Goal: Task Accomplishment & Management: Complete application form

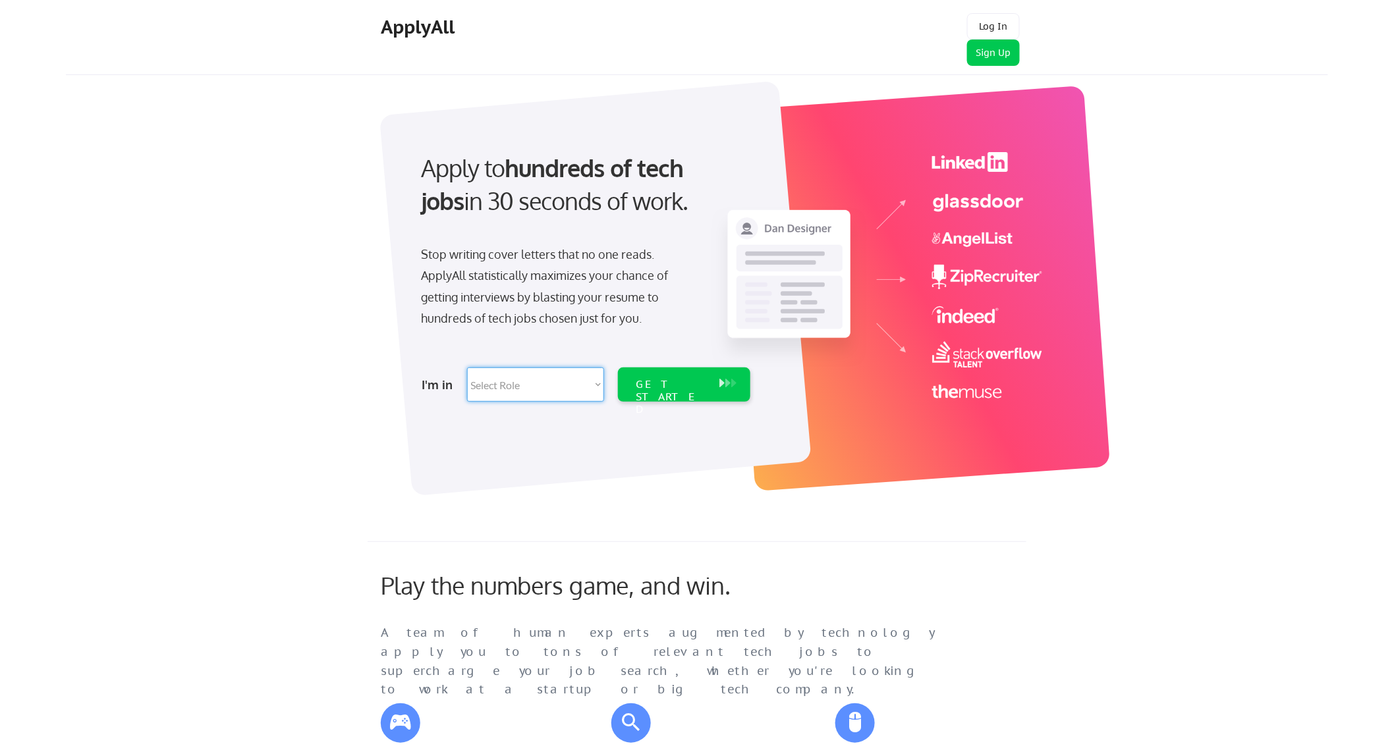
click at [549, 390] on select "Select Role Software Engineering Product Management Customer Success Sales UI/U…" at bounding box center [535, 384] width 137 height 34
select select ""data_science___analytics""
click at [467, 367] on select "Select Role Software Engineering Product Management Customer Success Sales UI/U…" at bounding box center [535, 384] width 137 height 34
select select ""data_science___analytics""
click at [673, 376] on div "GET STARTED" at bounding box center [672, 384] width 84 height 34
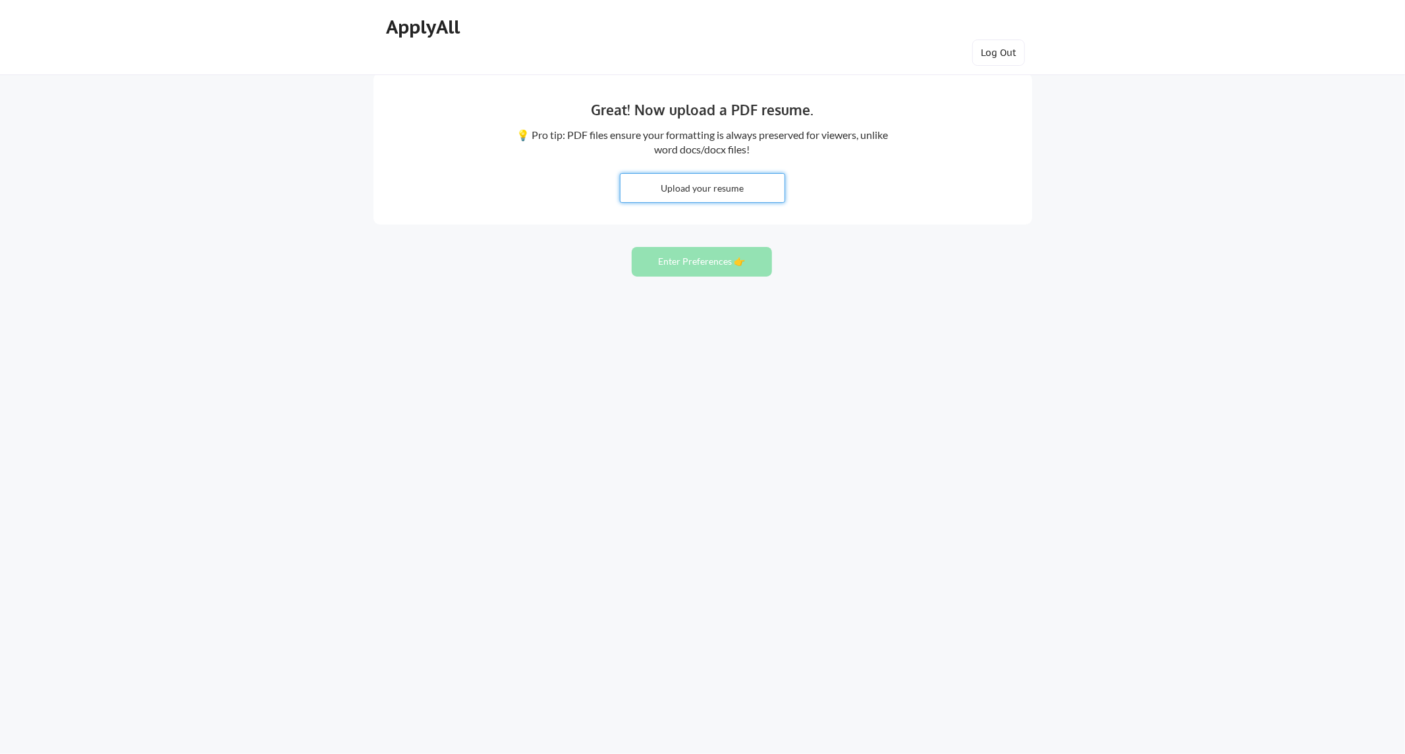
click at [732, 192] on input "file" at bounding box center [702, 188] width 164 height 28
type input "C:\fakepath\Abhishek Kishor Patel Resume .pdf"
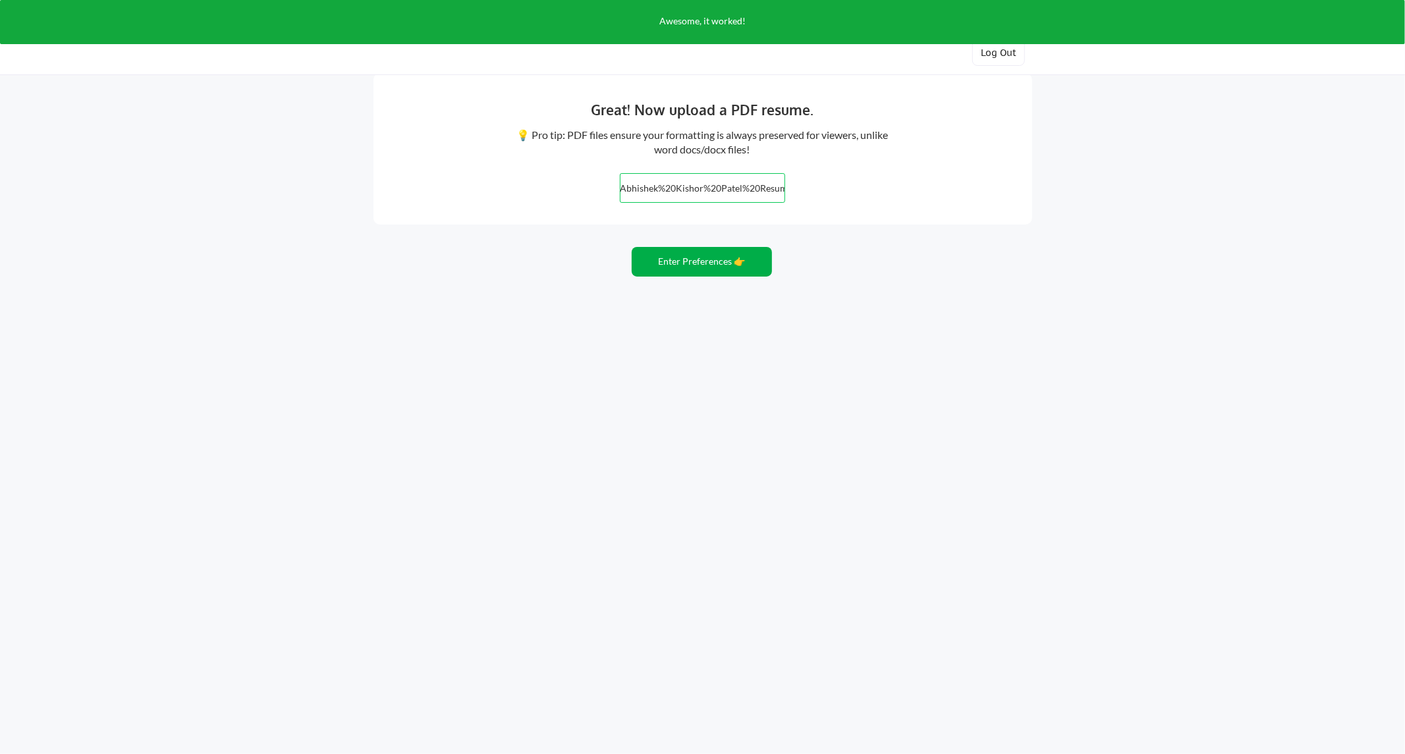
click at [679, 261] on button "Enter Preferences 👉" at bounding box center [702, 262] width 140 height 30
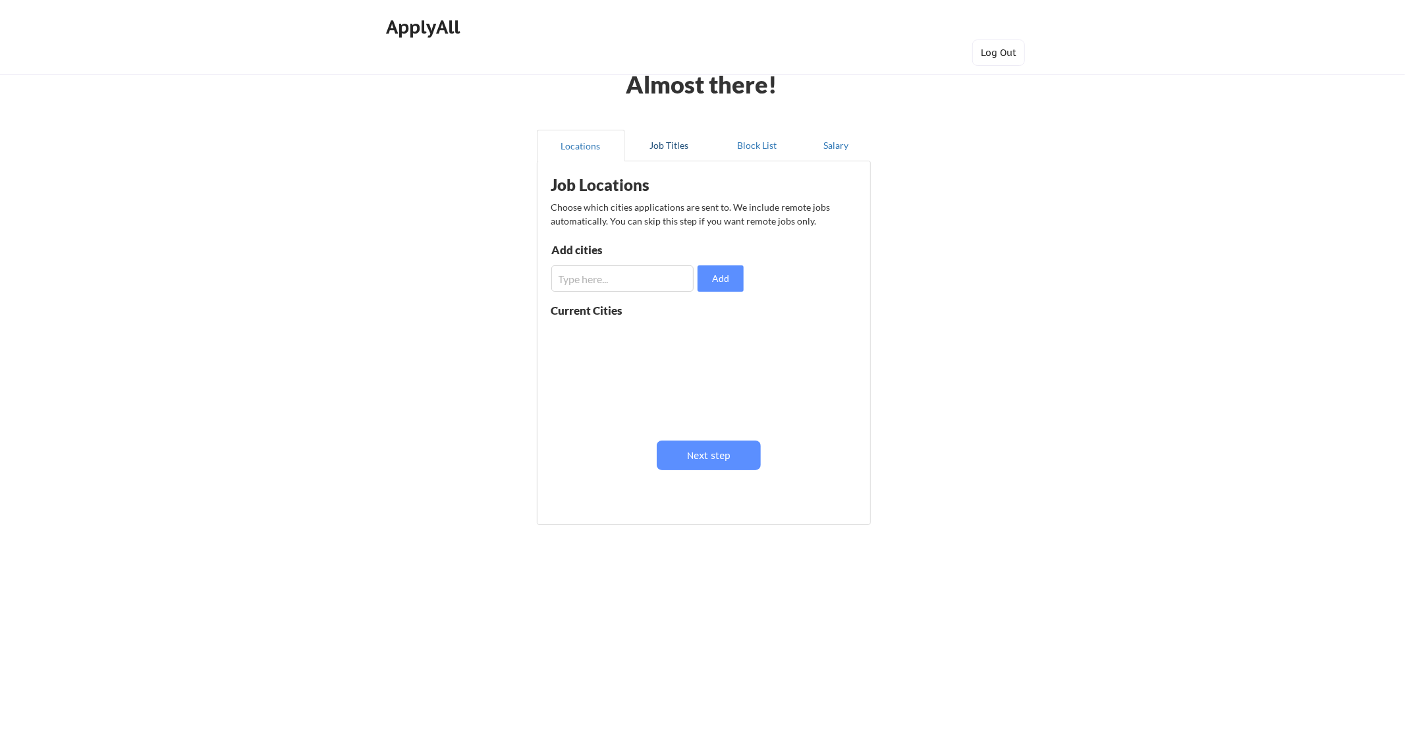
click at [676, 141] on button "Job Titles" at bounding box center [669, 146] width 88 height 32
click at [660, 275] on input "input" at bounding box center [625, 282] width 144 height 26
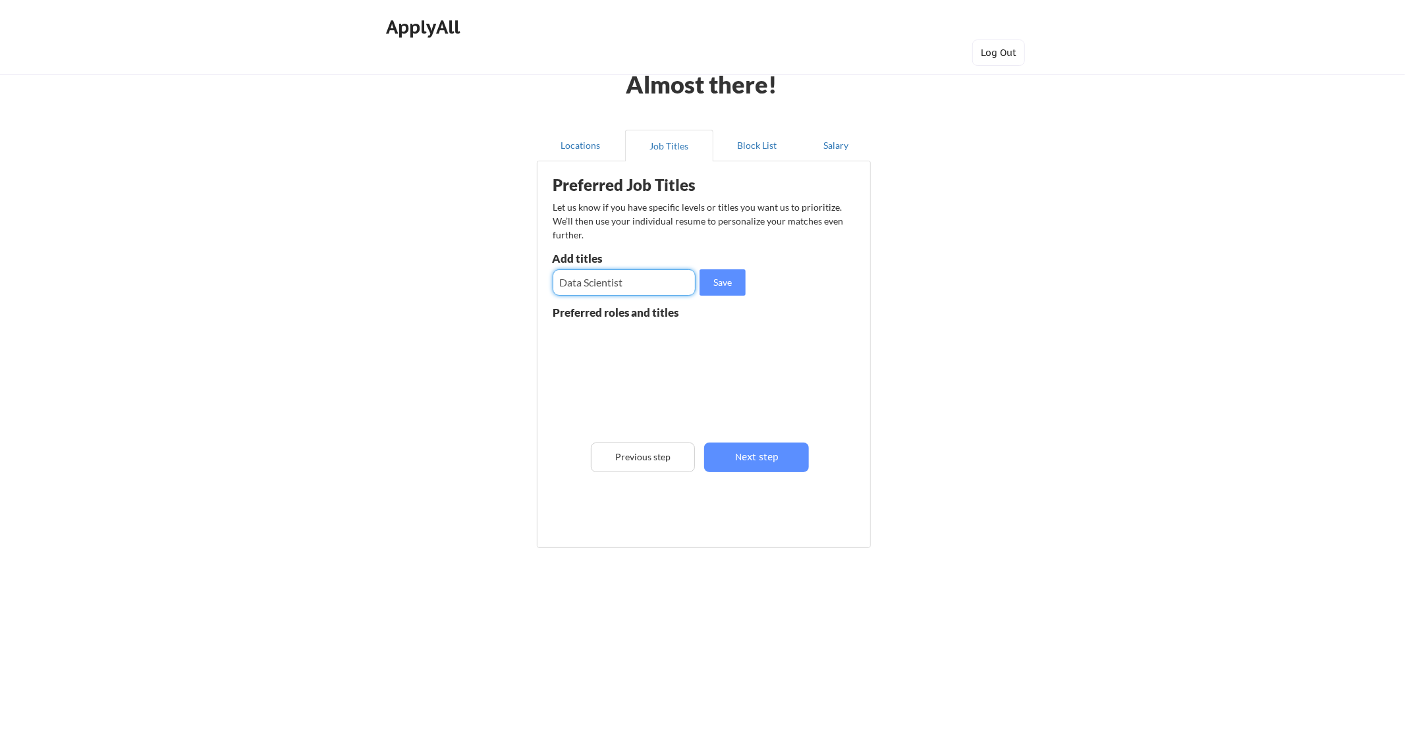
type input "Data Scientist"
click at [729, 290] on button "Save" at bounding box center [722, 282] width 46 height 26
click at [628, 296] on div "Preferred Job Titles Let us know if you have specific levels or titles you want…" at bounding box center [706, 351] width 325 height 367
click at [626, 290] on input "input" at bounding box center [625, 282] width 144 height 26
type input "Machine Learning Engineer"
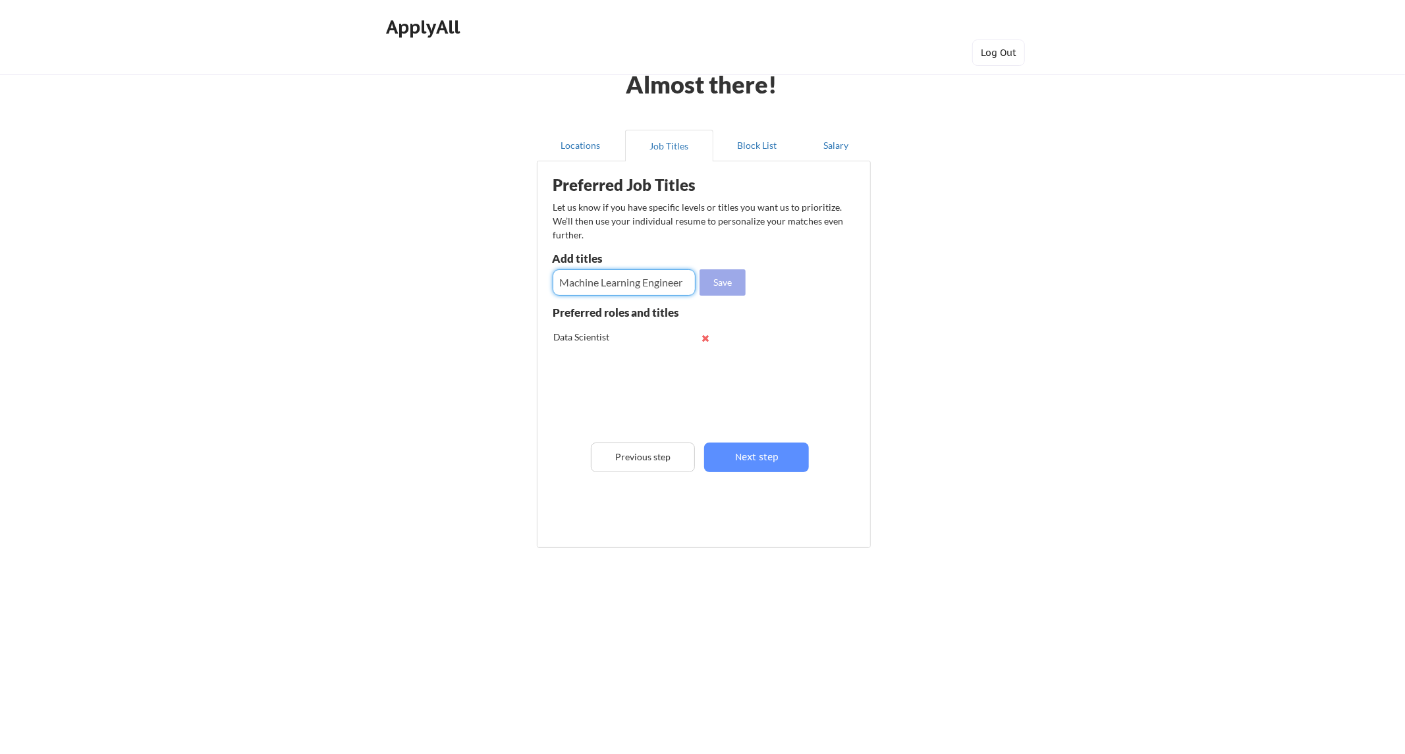
click at [715, 286] on button "Save" at bounding box center [722, 282] width 46 height 26
click at [603, 286] on input "input" at bounding box center [625, 282] width 144 height 26
type input "AI Engineer"
click at [719, 279] on button "Save" at bounding box center [722, 282] width 46 height 26
click at [547, 279] on div "Preferred Job Titles Let us know if you have specific levels or titles you want…" at bounding box center [706, 351] width 325 height 367
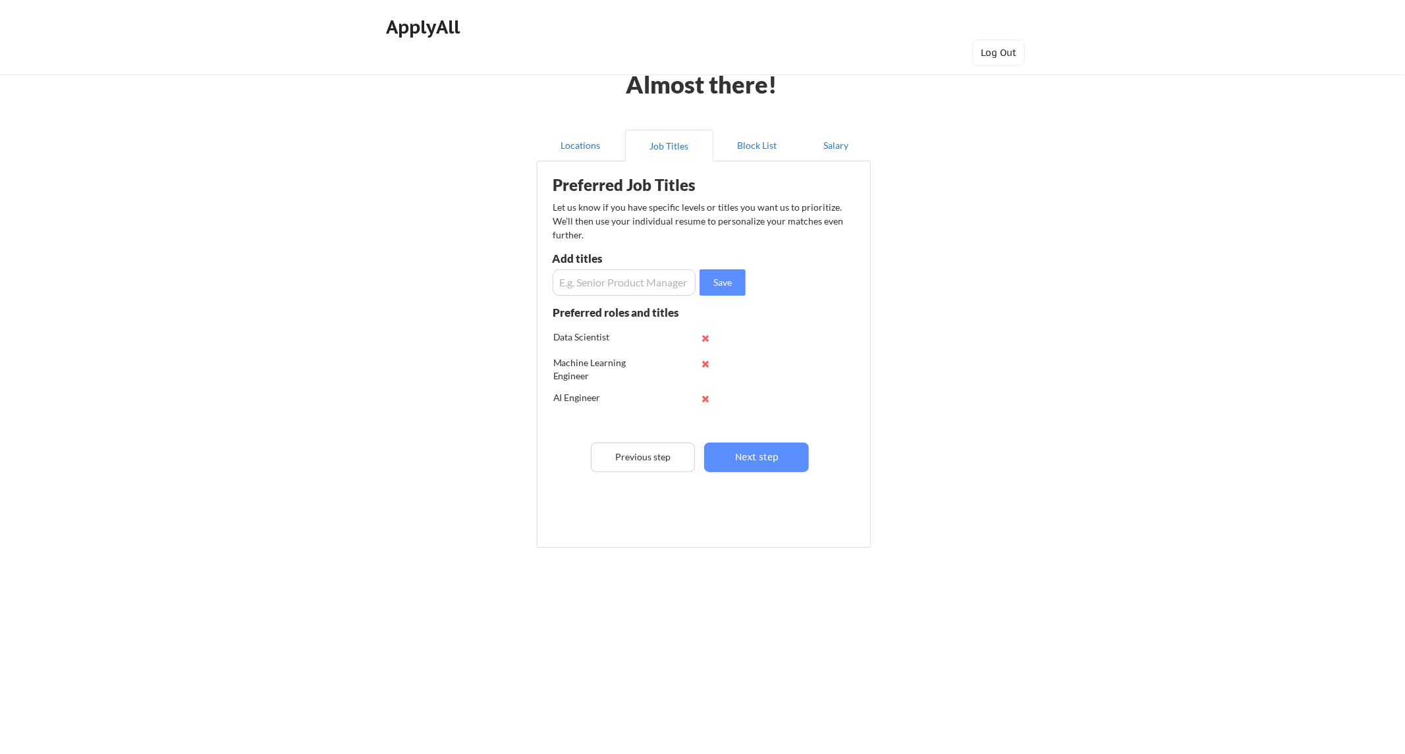
click at [586, 283] on input "input" at bounding box center [625, 282] width 144 height 26
type input "Analyst"
click at [586, 283] on input "input" at bounding box center [625, 282] width 144 height 26
type input "Business Analyst"
click at [586, 283] on input "input" at bounding box center [625, 282] width 144 height 26
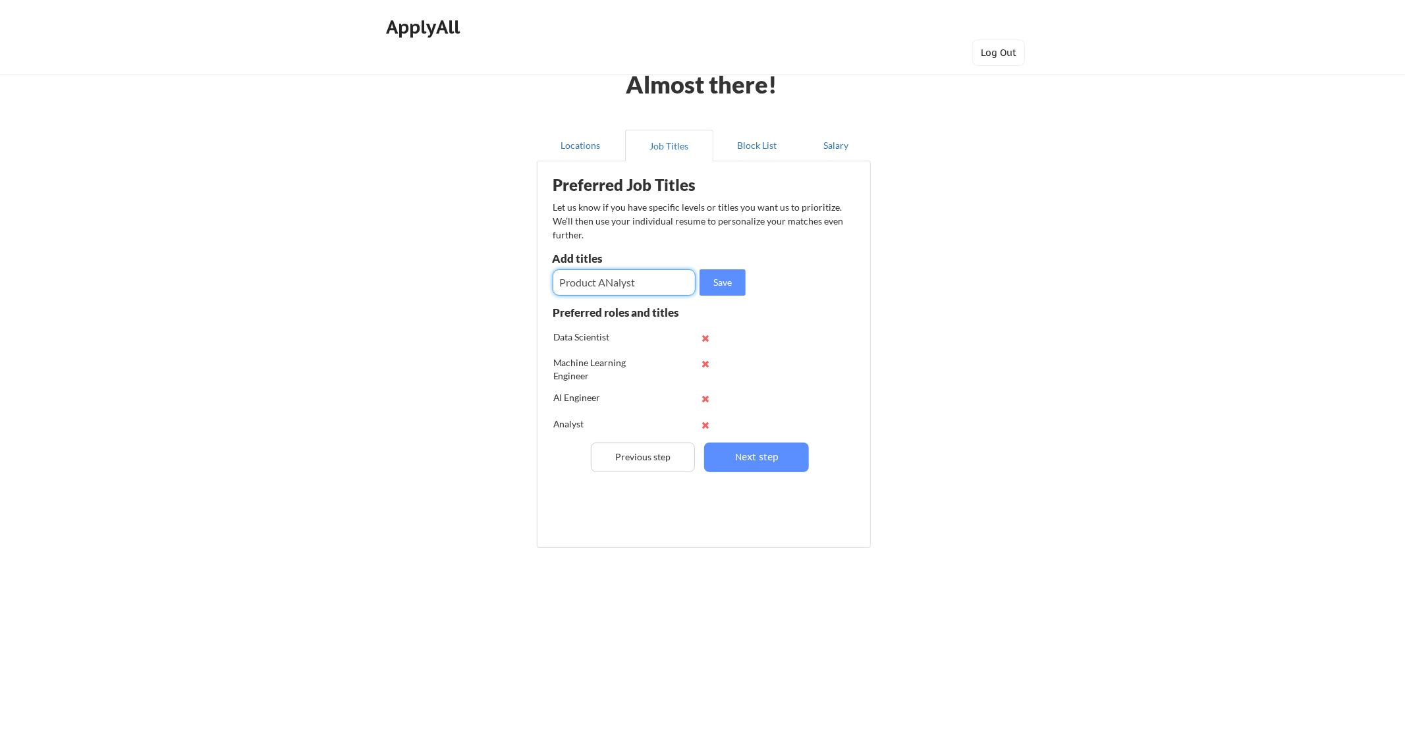
click at [657, 286] on input "input" at bounding box center [625, 282] width 144 height 26
type input "Product Analyst"
click at [712, 285] on button "Save" at bounding box center [722, 282] width 46 height 26
click at [785, 465] on button "Next step" at bounding box center [756, 458] width 105 height 30
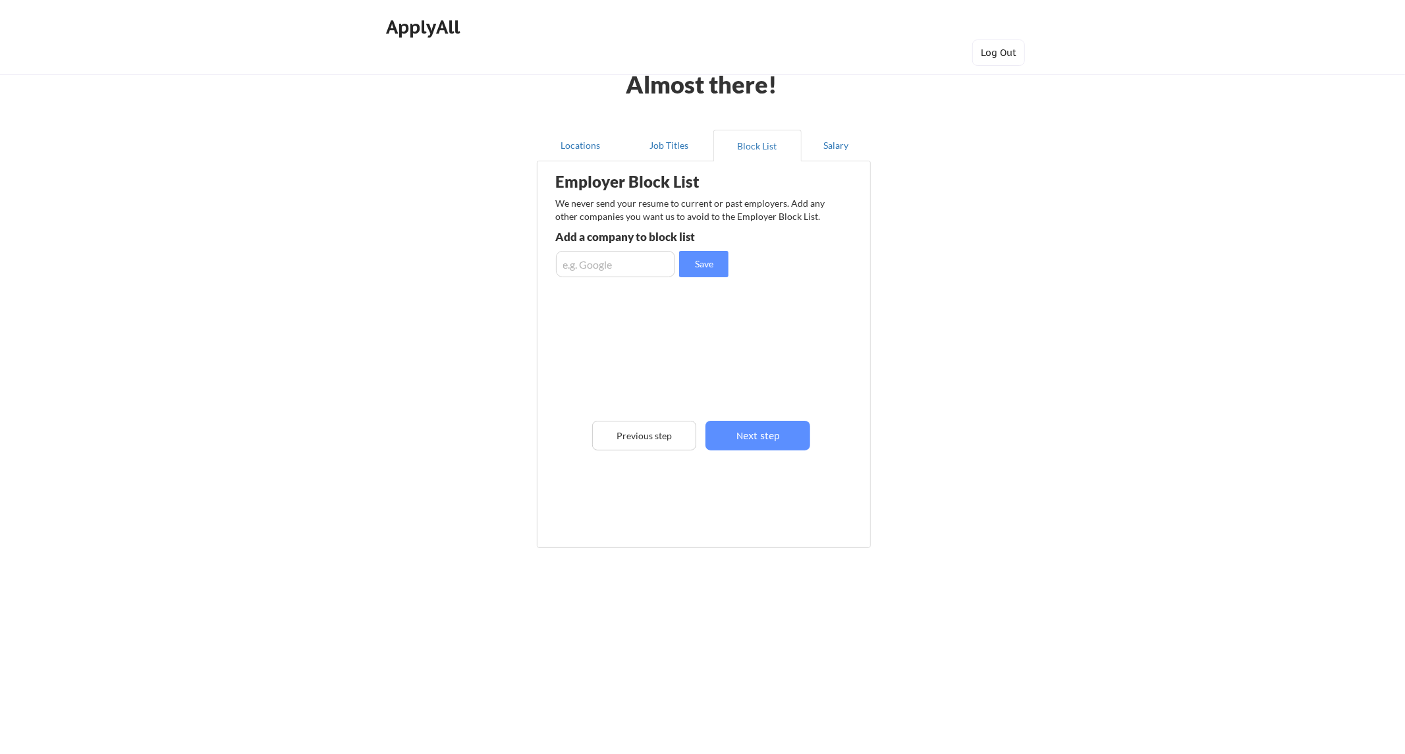
click at [635, 262] on input "input" at bounding box center [616, 264] width 120 height 26
type input "Jewelers Mutual Insurance Company"
click at [696, 264] on button "Save" at bounding box center [703, 264] width 49 height 26
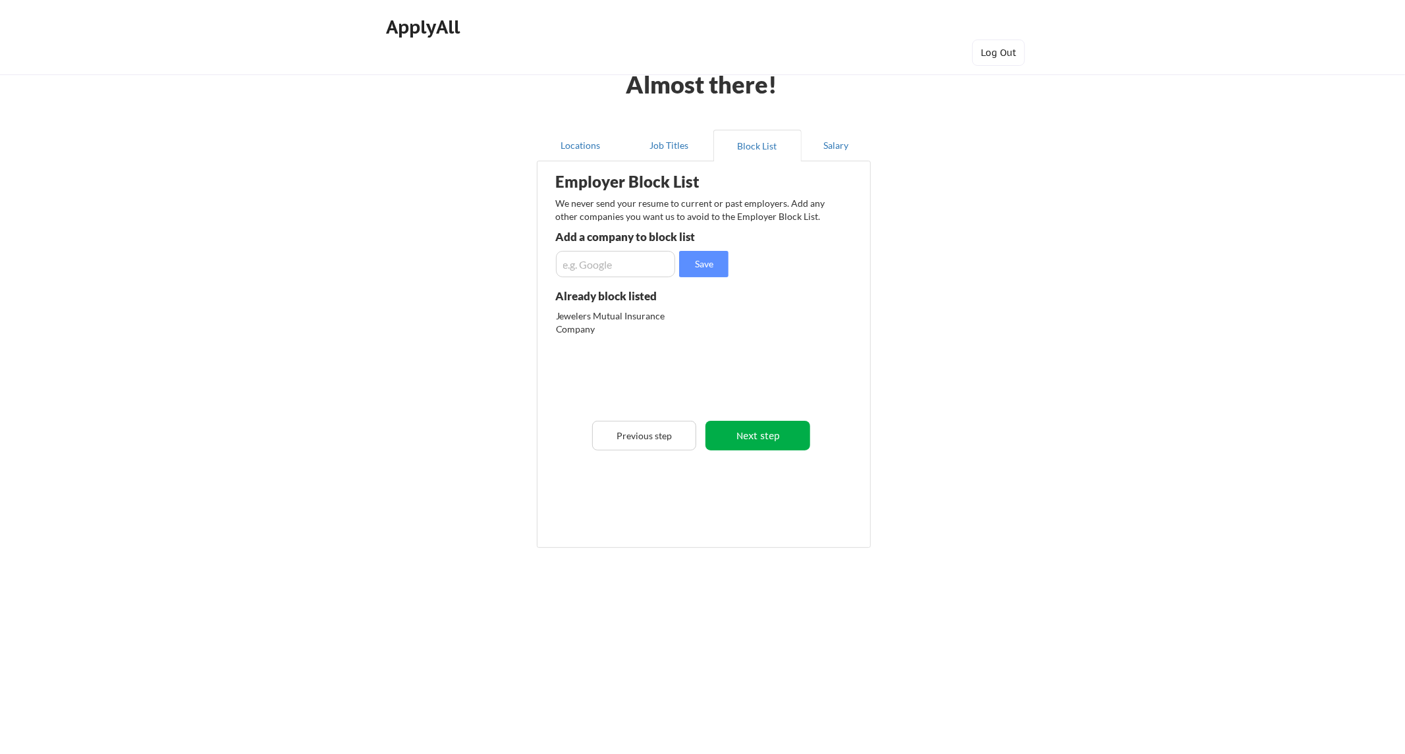
click at [789, 429] on button "Next step" at bounding box center [757, 436] width 105 height 30
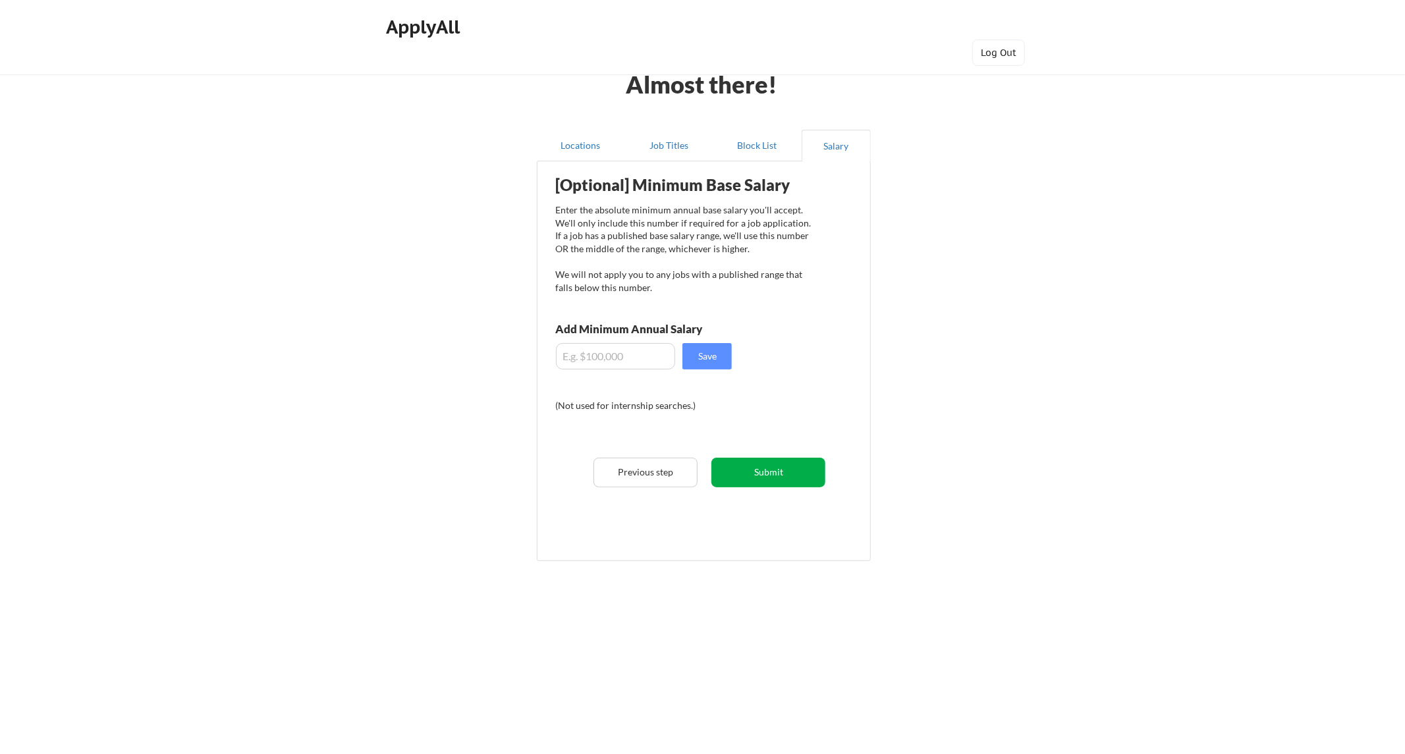
click at [778, 465] on button "Submit" at bounding box center [768, 473] width 114 height 30
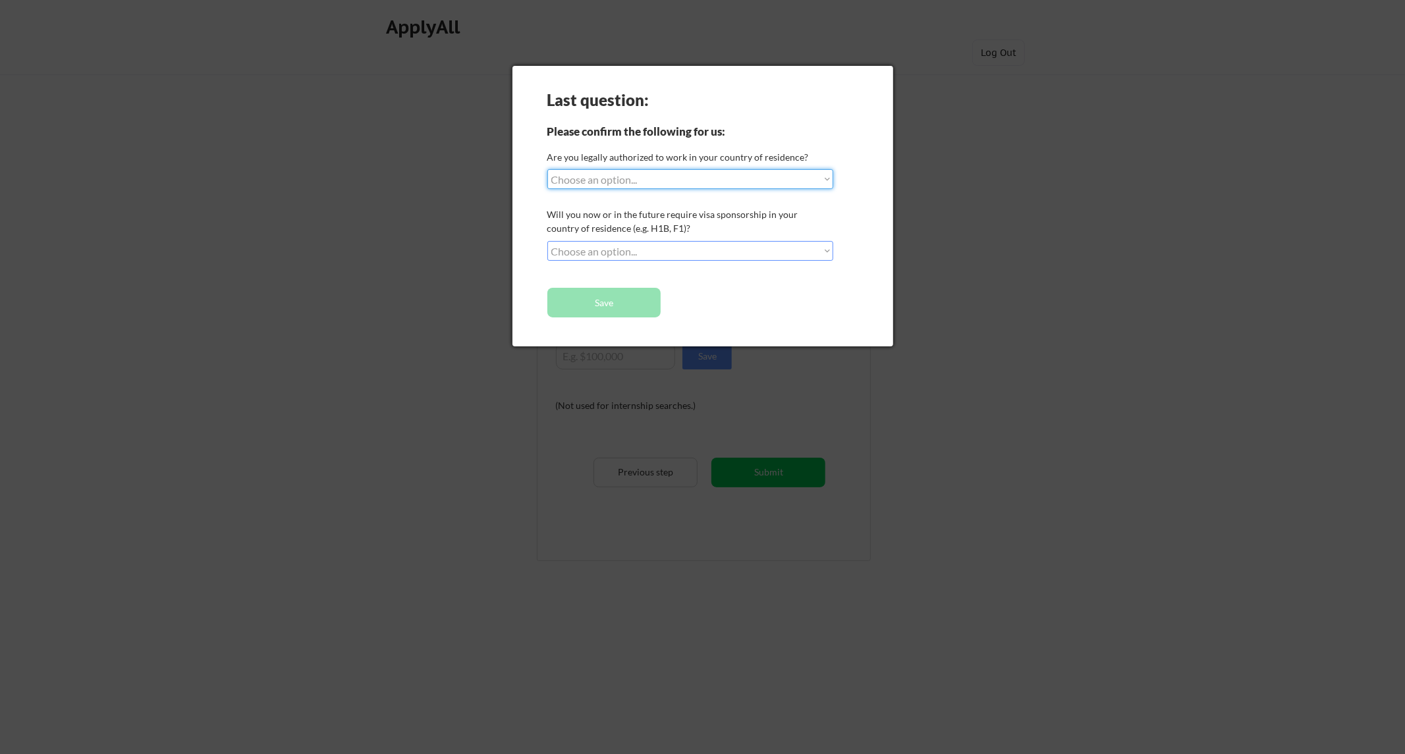
click at [642, 178] on select "Choose an option... Yes, I am a US Citizen Yes, I am a Canadian Citizen Yes, I …" at bounding box center [690, 179] width 286 height 20
select select ""yes__i_am_here_on_a_visa__h1b__opt__etc__""
click at [547, 169] on select "Choose an option... Yes, I am a US Citizen Yes, I am a Canadian Citizen Yes, I …" at bounding box center [690, 179] width 286 height 20
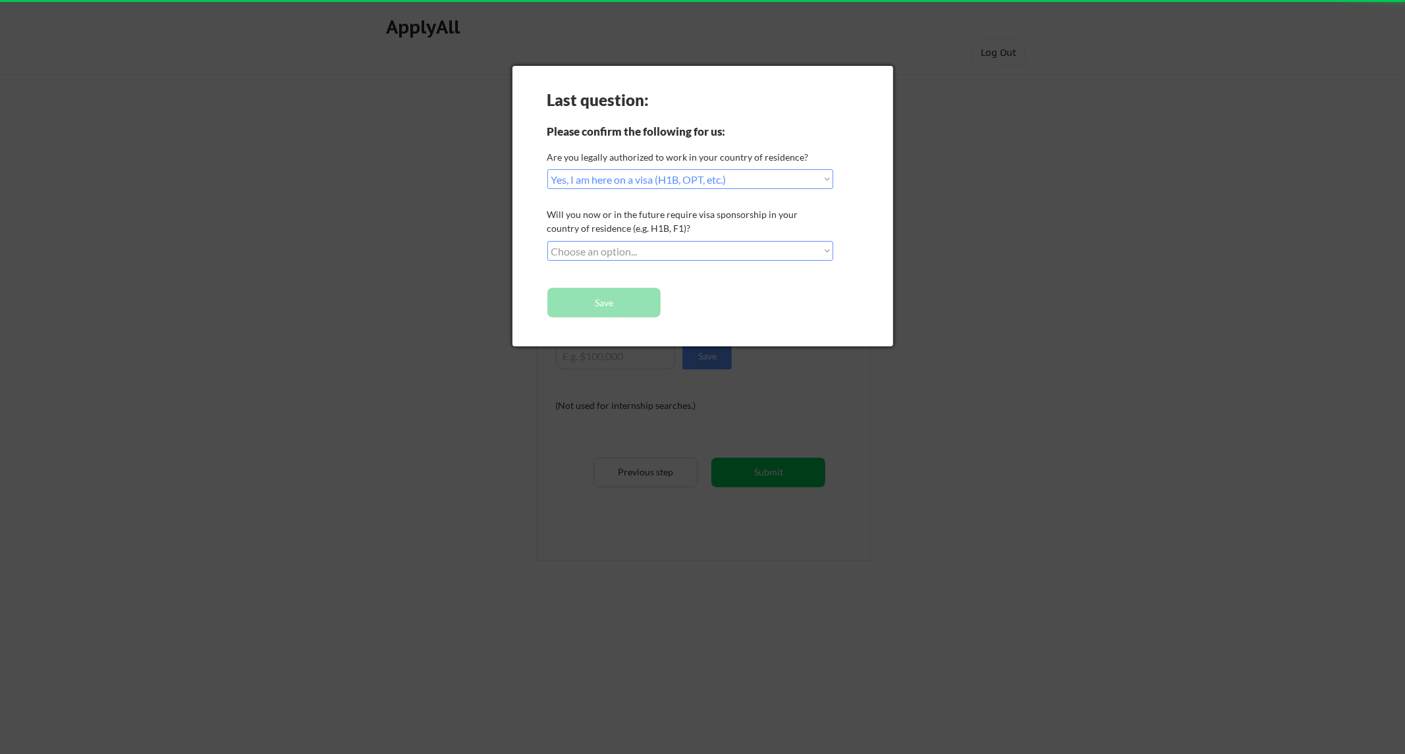
click at [617, 252] on select "Choose an option... No, I will not need sponsorship Yes, I will need sponsorship" at bounding box center [690, 251] width 286 height 20
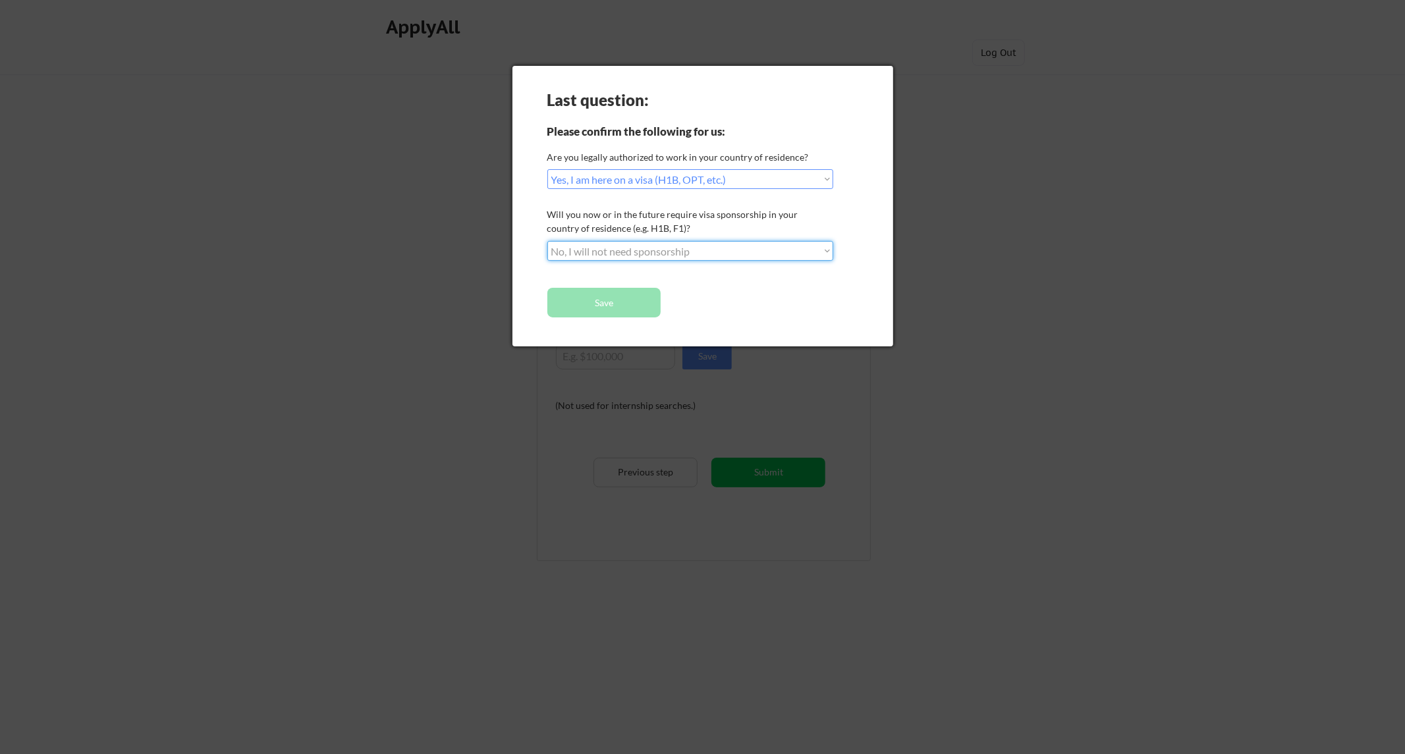
click at [547, 241] on select "Choose an option... No, I will not need sponsorship Yes, I will need sponsorship" at bounding box center [690, 251] width 286 height 20
click at [620, 250] on select "Choose an option... No, I will not need sponsorship Yes, I will need sponsorship" at bounding box center [690, 251] width 286 height 20
select select ""yes__i_will_need_sponsorship""
click at [547, 241] on select "Choose an option... No, I will not need sponsorship Yes, I will need sponsorship" at bounding box center [690, 251] width 286 height 20
click at [642, 304] on button "Save" at bounding box center [604, 303] width 114 height 30
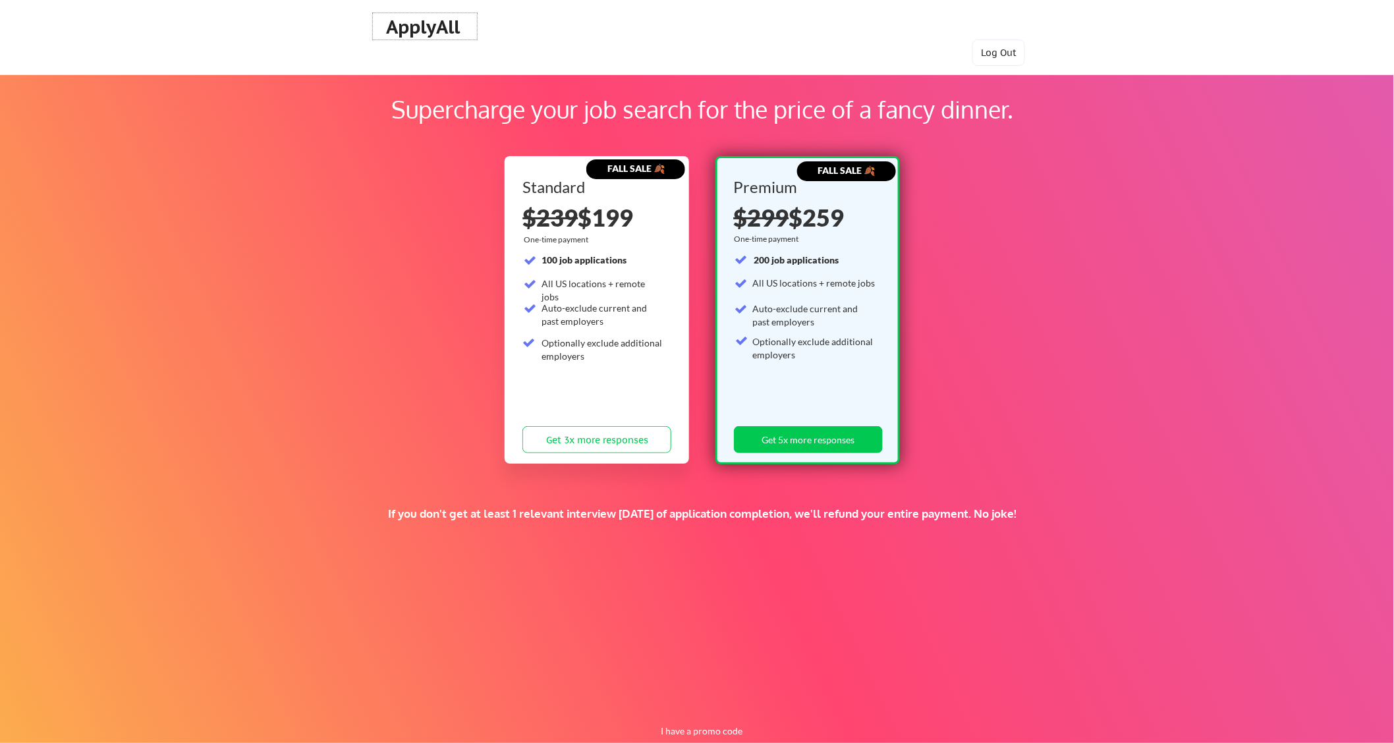
click at [424, 28] on div "ApplyAll" at bounding box center [425, 27] width 78 height 22
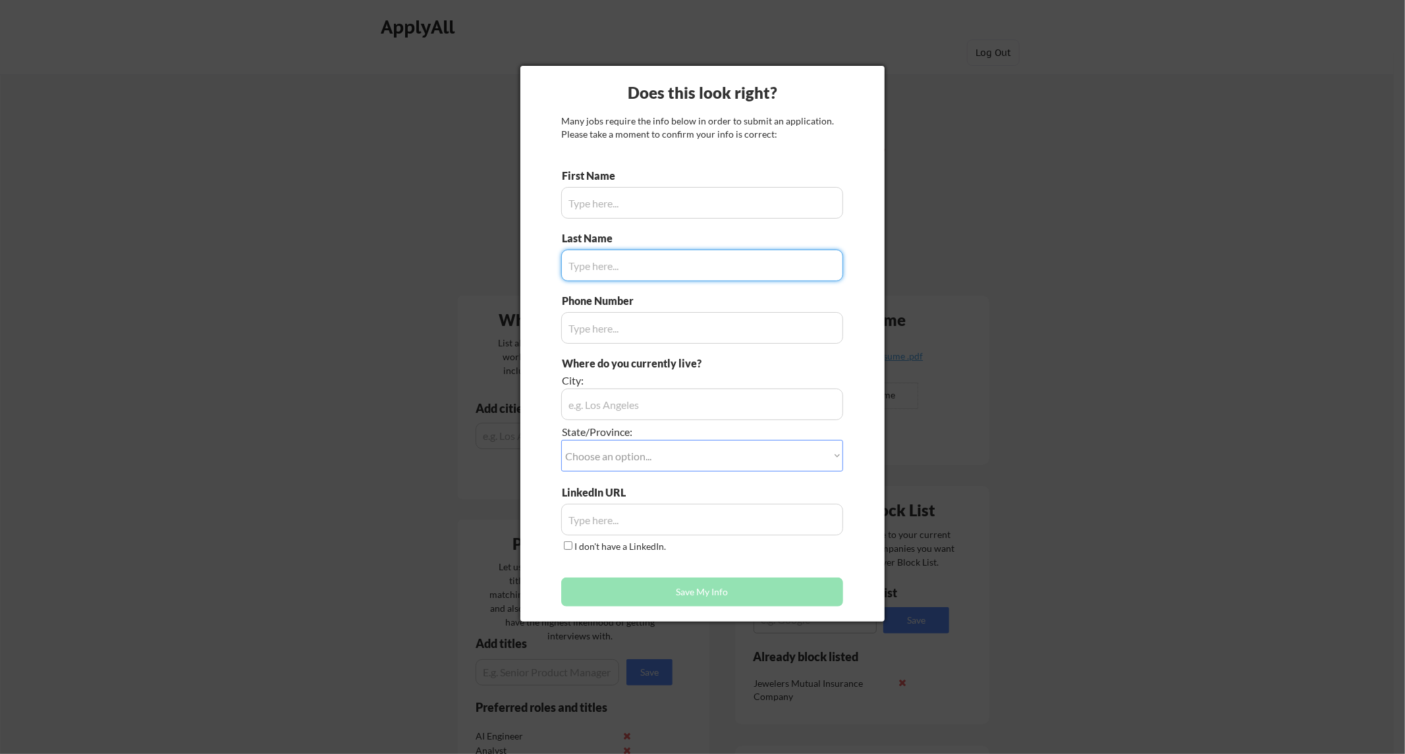
drag, startPoint x: 647, startPoint y: 225, endPoint x: 647, endPoint y: 211, distance: 13.2
click at [647, 224] on div "First Name Last Name Phone Number Where do you currently live? City: State/Prov…" at bounding box center [702, 391] width 282 height 445
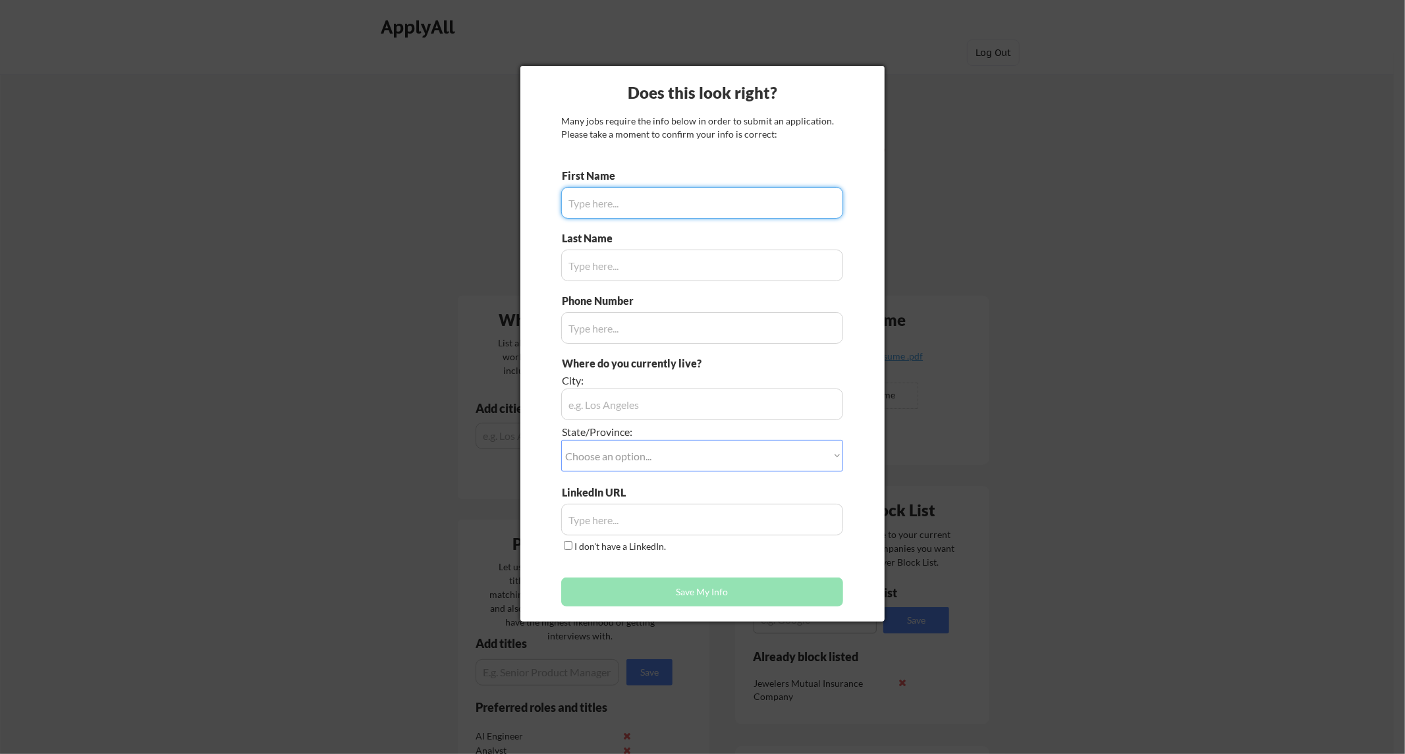
click at [647, 209] on input "input" at bounding box center [702, 203] width 282 height 32
click at [1212, 246] on div at bounding box center [702, 377] width 1405 height 754
click at [692, 204] on input "input" at bounding box center [702, 203] width 282 height 32
type input "Abhishek"
click at [652, 279] on input "input" at bounding box center [702, 266] width 282 height 32
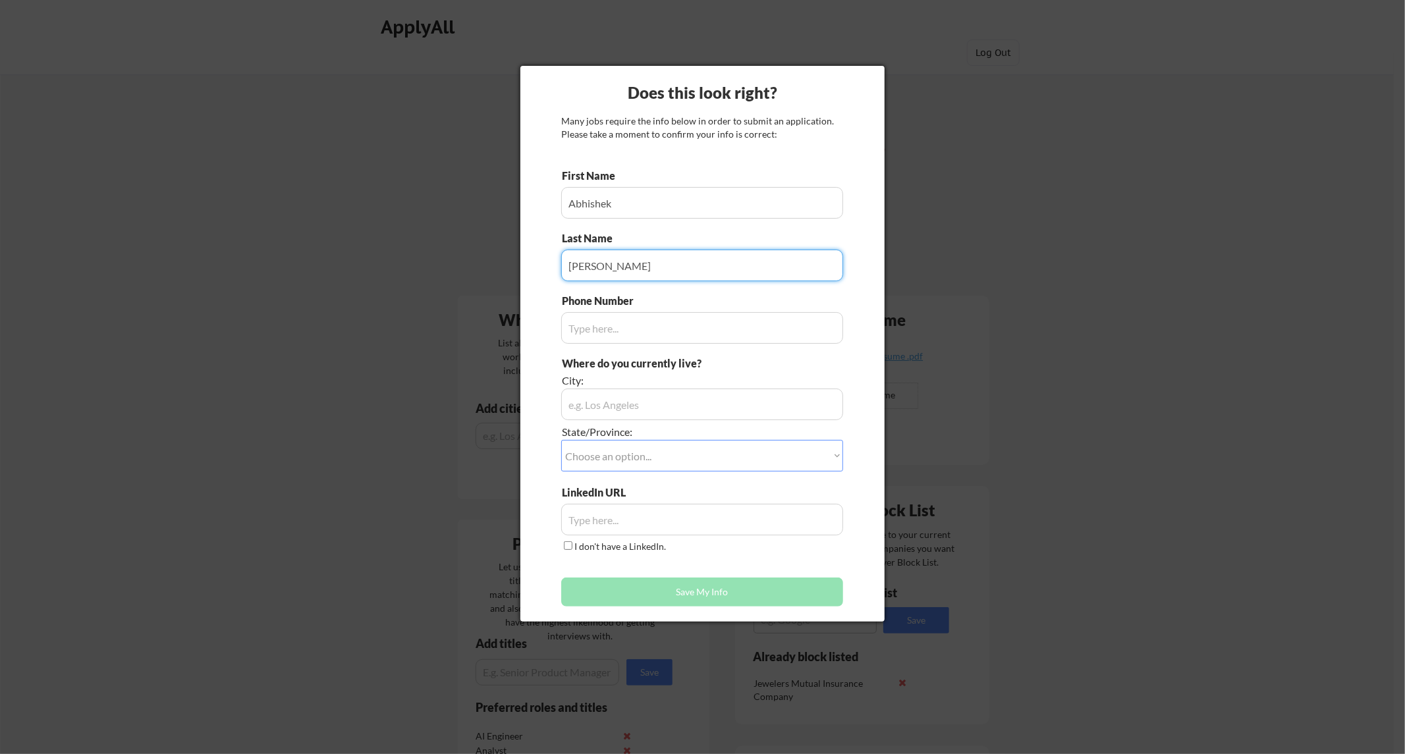
type input "Patel"
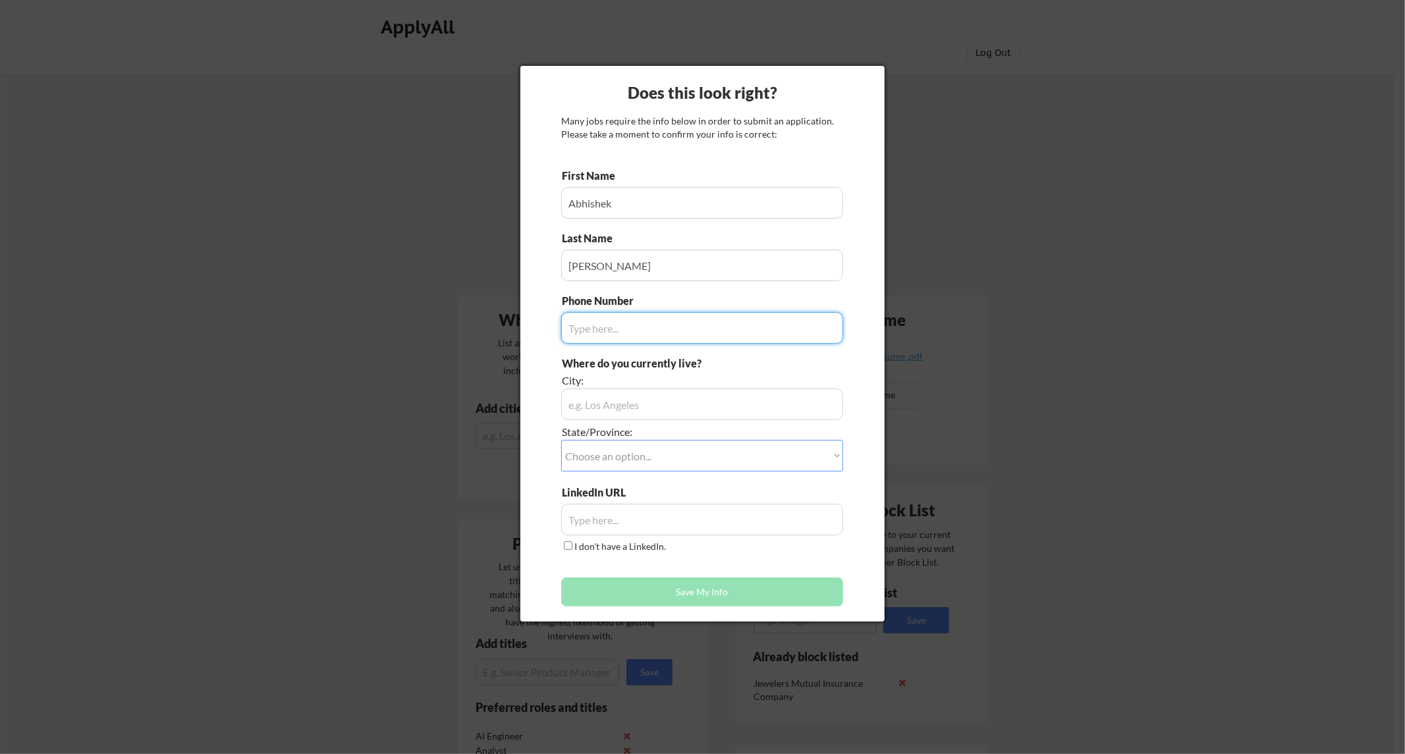
click at [667, 580] on button "Save My Info" at bounding box center [702, 592] width 282 height 29
click at [1008, 220] on div at bounding box center [702, 377] width 1405 height 754
click at [333, 215] on div at bounding box center [702, 377] width 1405 height 754
